Goal: Task Accomplishment & Management: Use online tool/utility

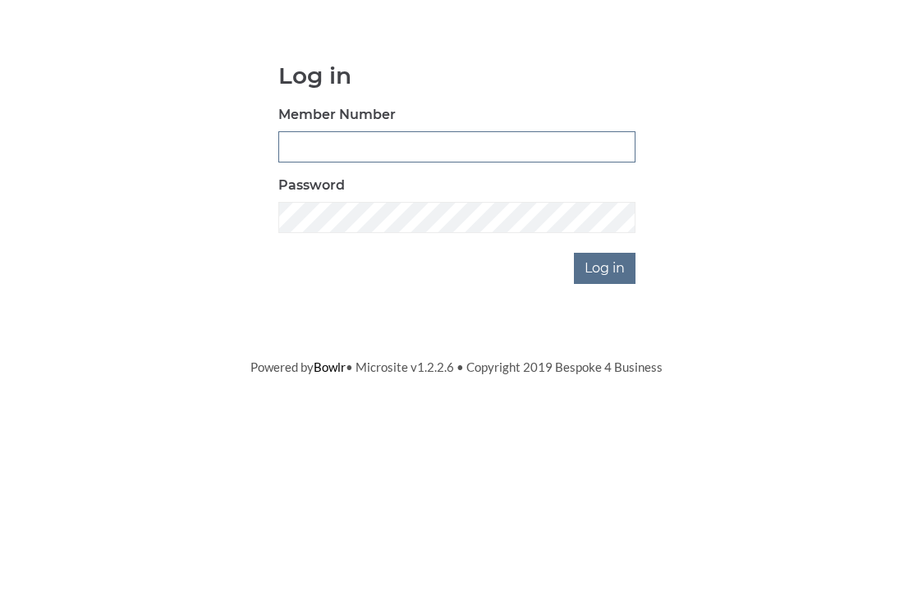
type input "0948"
click at [606, 376] on input "Log in" at bounding box center [605, 391] width 62 height 31
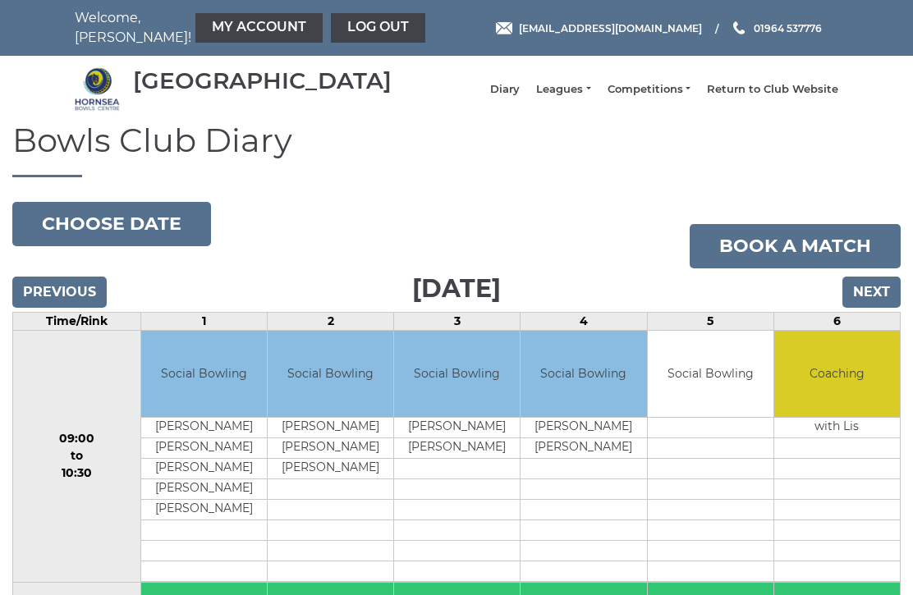
click at [875, 303] on input "Next" at bounding box center [872, 292] width 58 height 31
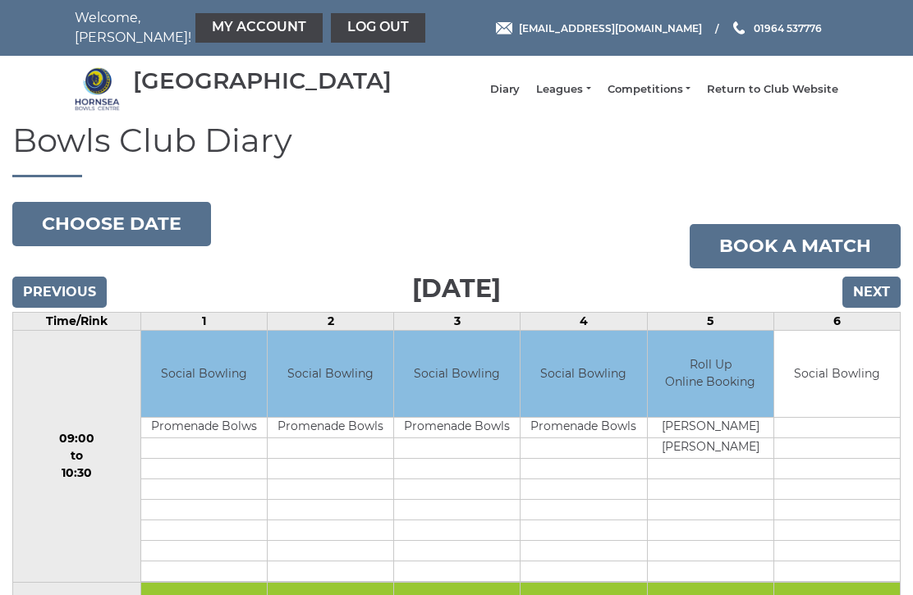
click at [876, 305] on input "Next" at bounding box center [872, 292] width 58 height 31
